Goal: Obtain resource: Obtain resource

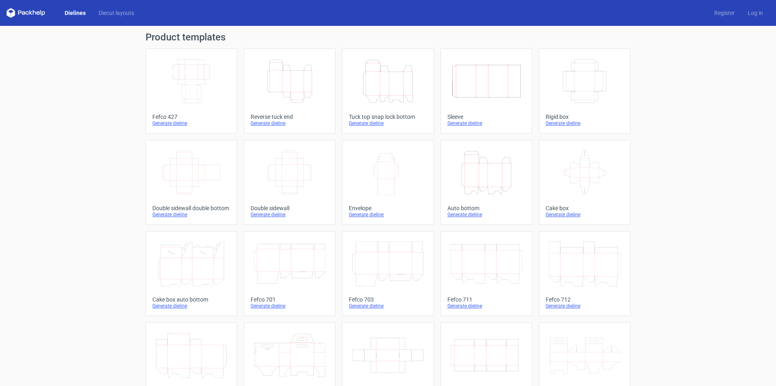
click at [190, 84] on icon "Width Depth Height" at bounding box center [192, 81] width 72 height 45
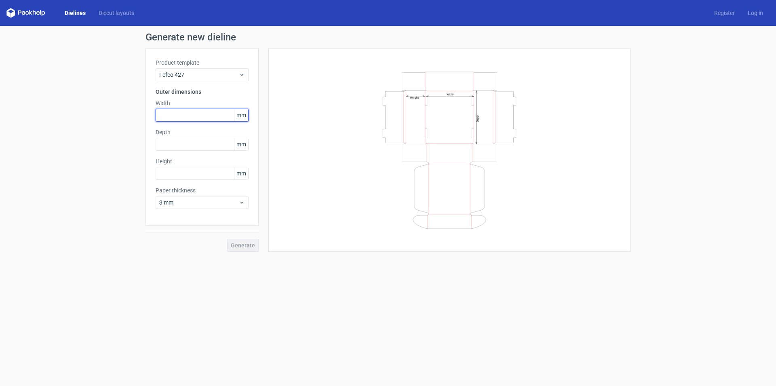
click at [190, 117] on input "text" at bounding box center [202, 115] width 93 height 13
type input "230"
click at [185, 144] on input "text" at bounding box center [202, 144] width 93 height 13
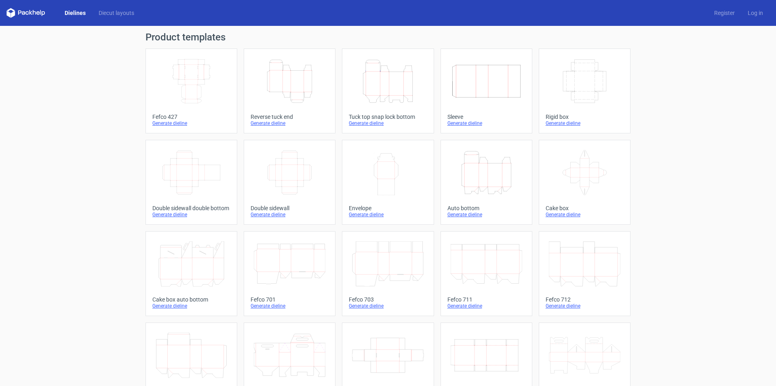
click at [190, 79] on icon "Width Depth Height" at bounding box center [192, 81] width 72 height 45
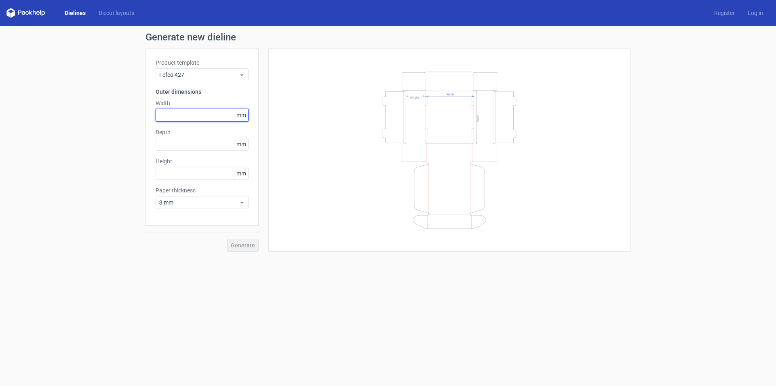
click at [175, 114] on input "text" at bounding box center [202, 115] width 93 height 13
type input "230"
click at [185, 144] on input "text" at bounding box center [202, 144] width 93 height 13
type input "63"
click at [172, 172] on input "text" at bounding box center [202, 173] width 93 height 13
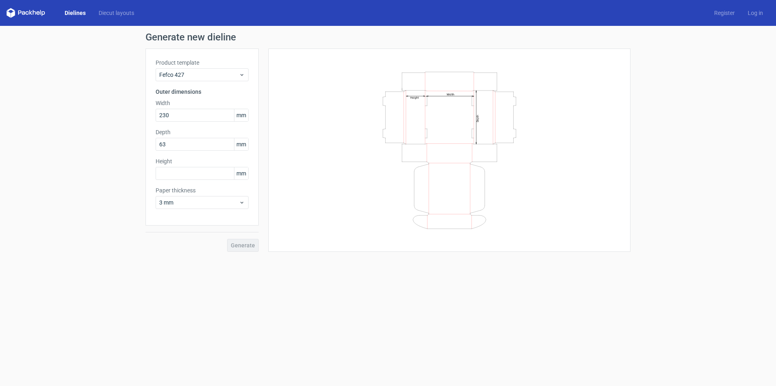
click at [527, 309] on form "Generate new dieline Product template Fefco 427 Outer dimensions Width 230 mm D…" at bounding box center [388, 206] width 776 height 360
click at [181, 173] on input "text" at bounding box center [202, 173] width 93 height 13
type input "72"
click at [164, 245] on div "Generate" at bounding box center [201, 238] width 113 height 26
click at [242, 202] on icon at bounding box center [242, 202] width 6 height 6
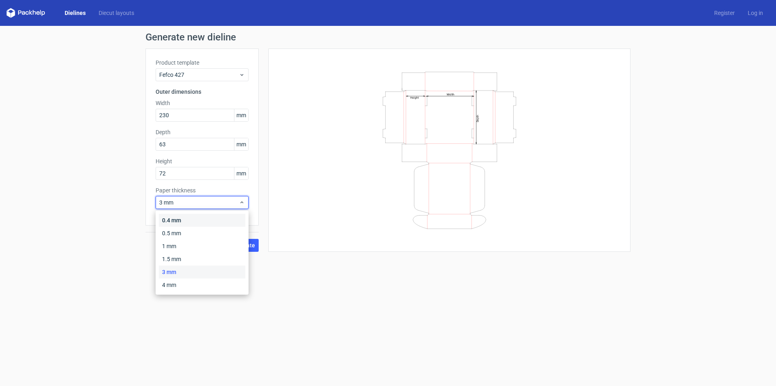
click at [190, 220] on div "0.4 mm" at bounding box center [202, 220] width 86 height 13
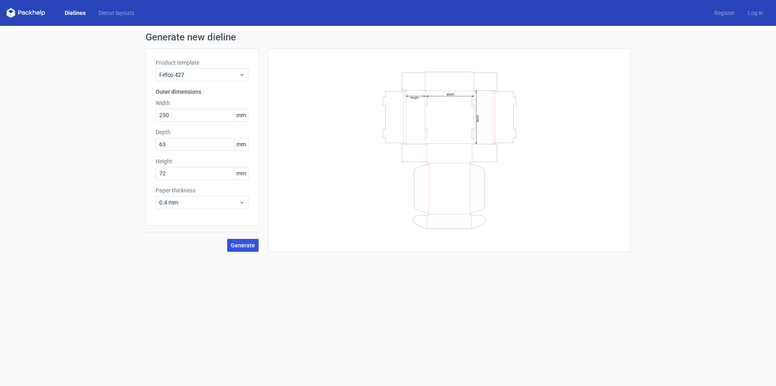
click at [247, 242] on span "Generate" at bounding box center [243, 245] width 24 height 6
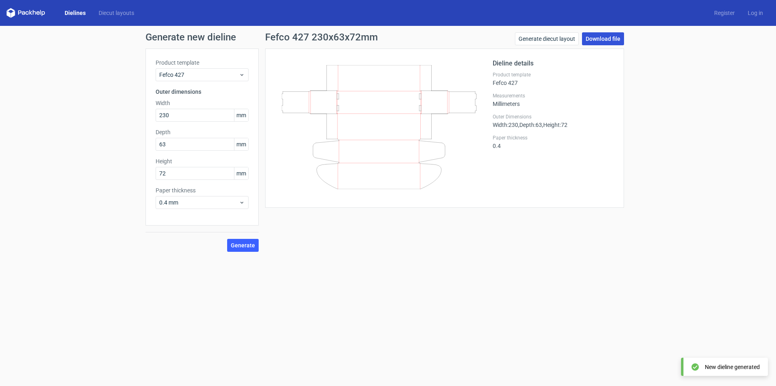
click at [602, 36] on link "Download file" at bounding box center [603, 38] width 42 height 13
click at [612, 37] on link "Download file" at bounding box center [603, 38] width 42 height 13
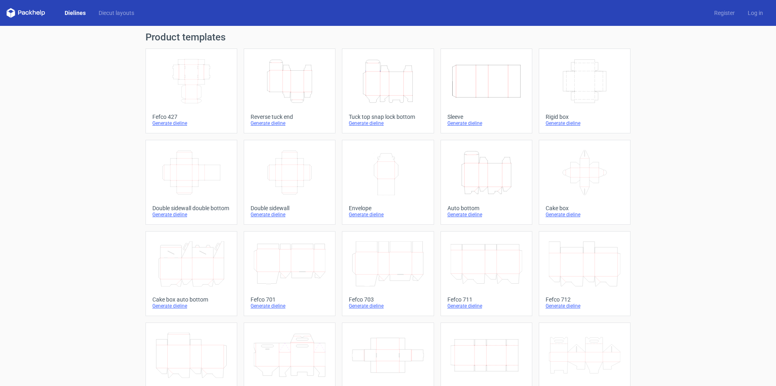
click at [194, 76] on icon "Width Depth Height" at bounding box center [192, 81] width 72 height 45
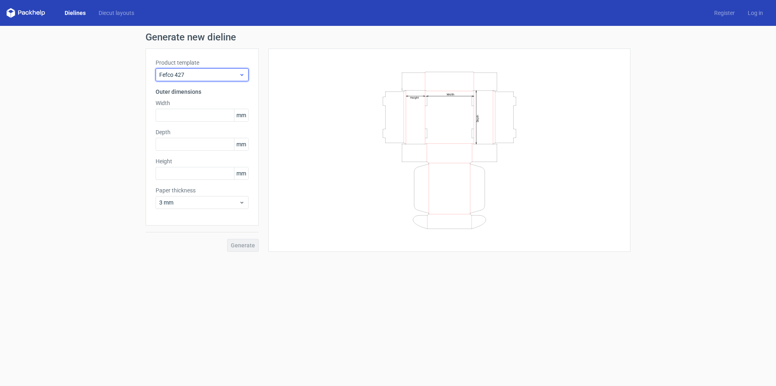
click at [242, 74] on icon at bounding box center [242, 75] width 6 height 6
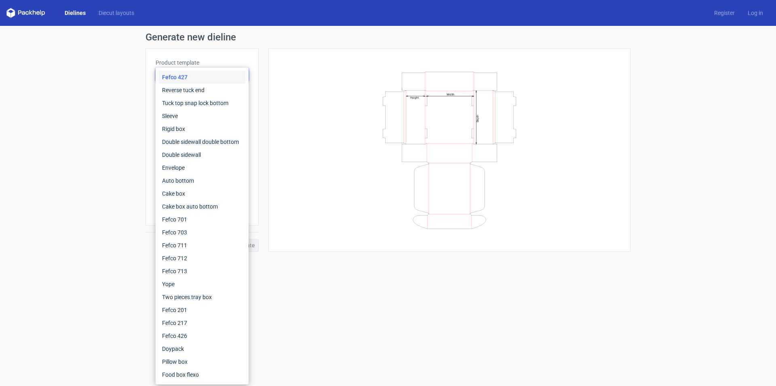
click at [242, 74] on div "Fefco 427" at bounding box center [202, 77] width 86 height 13
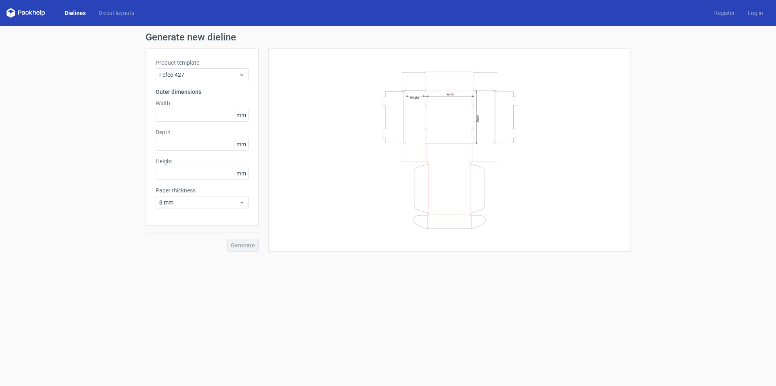
click at [318, 361] on form "Generate new dieline Product template Fefco 427 Outer dimensions Width mm Depth…" at bounding box center [388, 206] width 776 height 360
click at [175, 115] on input "text" at bounding box center [202, 115] width 93 height 13
type input "230"
type input "63"
click at [182, 173] on input "text" at bounding box center [202, 173] width 93 height 13
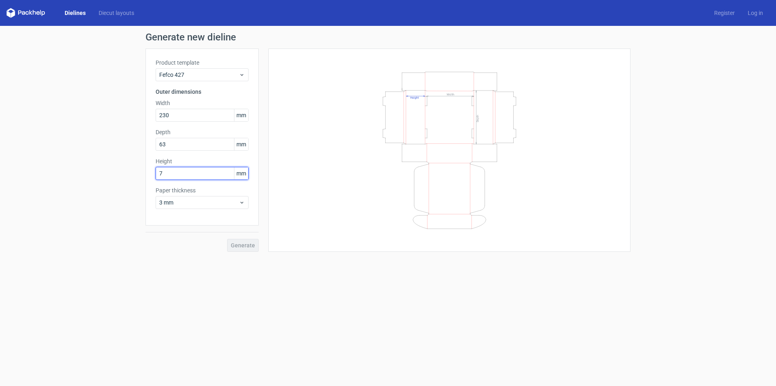
type input "72"
click at [244, 202] on icon at bounding box center [242, 202] width 6 height 6
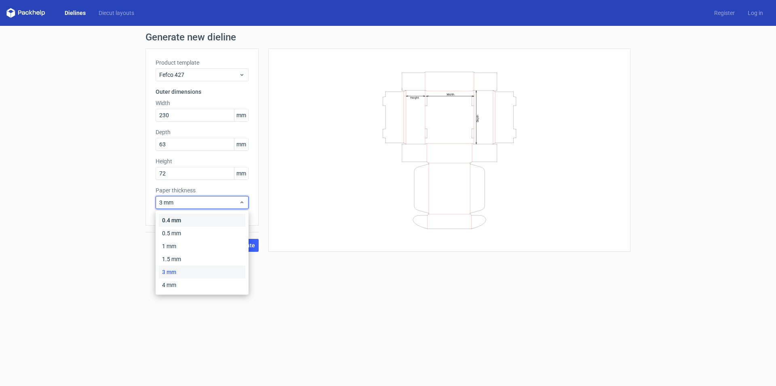
click at [179, 219] on div "0.4 mm" at bounding box center [202, 220] width 86 height 13
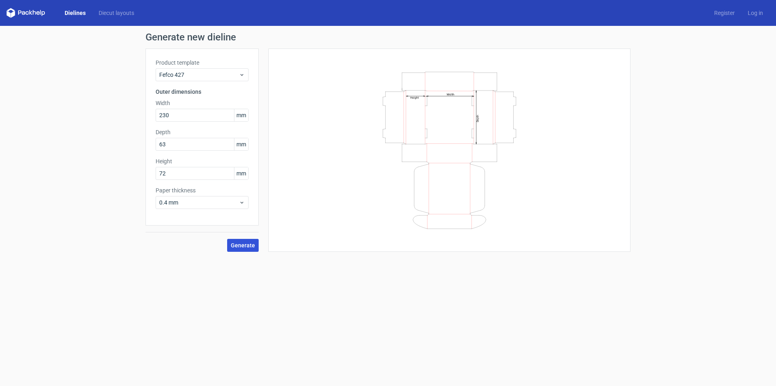
click at [242, 245] on span "Generate" at bounding box center [243, 245] width 24 height 6
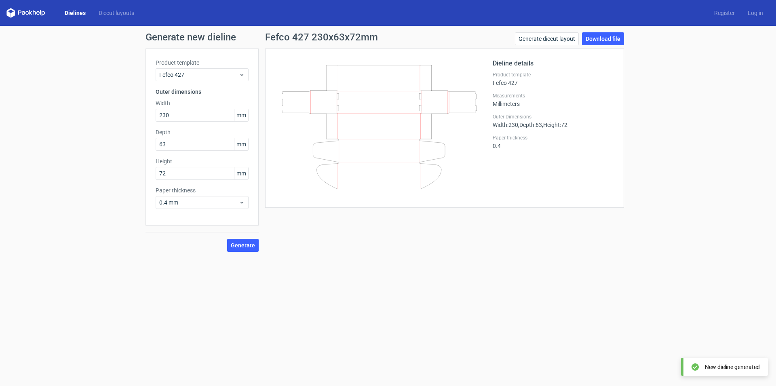
click at [442, 277] on form "Generate new dieline Product template Fefco 427 Outer dimensions Width 230 mm D…" at bounding box center [388, 206] width 776 height 360
click at [606, 38] on link "Download file" at bounding box center [603, 38] width 42 height 13
